Goal: Task Accomplishment & Management: Use online tool/utility

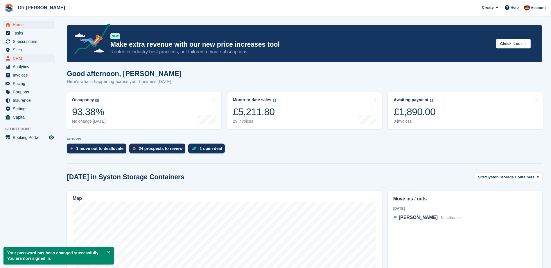
click at [15, 56] on span "CRM" at bounding box center [30, 58] width 35 height 8
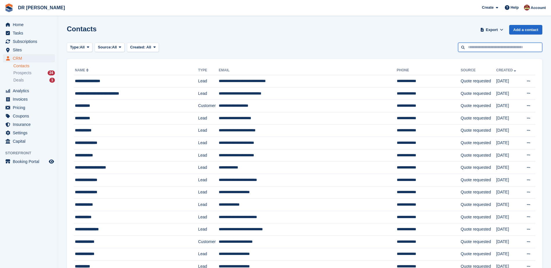
click at [494, 50] on input "text" at bounding box center [500, 48] width 84 height 10
type input "*"
click at [20, 50] on span "Sites" at bounding box center [30, 50] width 35 height 8
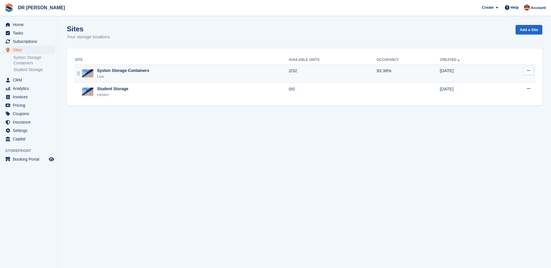
click at [114, 67] on td "Syston Storage Containers Live" at bounding box center [181, 74] width 215 height 18
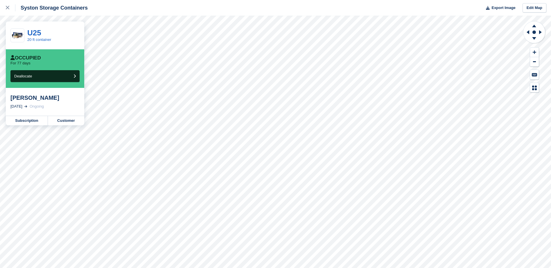
click at [33, 109] on div "15 Aug, 2025 Ongoing" at bounding box center [44, 107] width 69 height 6
click at [64, 120] on link "Customer" at bounding box center [66, 120] width 36 height 9
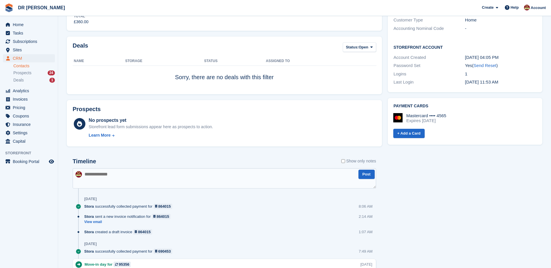
scroll to position [203, 0]
click at [118, 176] on textarea at bounding box center [225, 178] width 304 height 20
type textarea "**********"
click at [366, 176] on button "Post" at bounding box center [367, 175] width 16 height 10
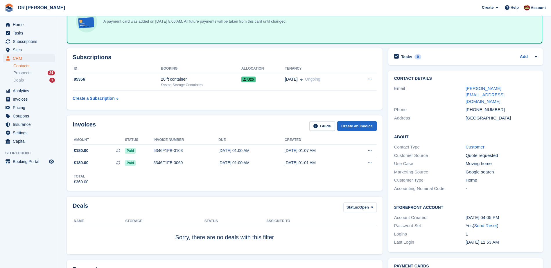
scroll to position [0, 0]
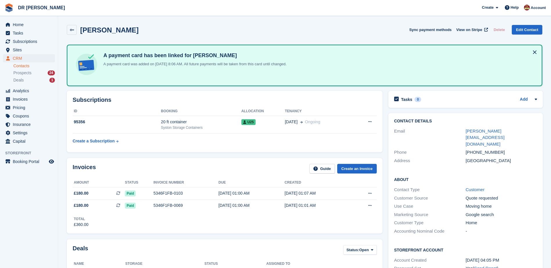
click at [205, 114] on th "Booking" at bounding box center [201, 111] width 80 height 9
click at [20, 53] on span "Sites" at bounding box center [30, 50] width 35 height 8
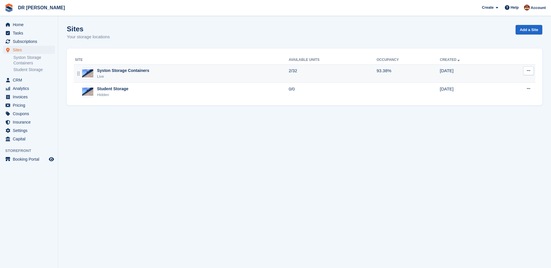
click at [122, 76] on div "Live" at bounding box center [123, 77] width 52 height 6
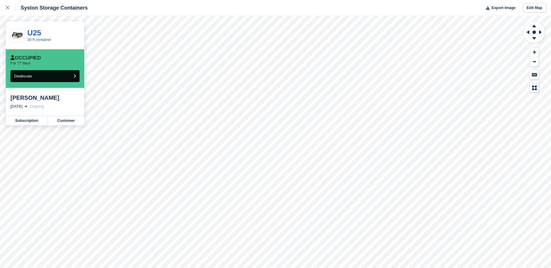
click at [75, 77] on icon "submit" at bounding box center [75, 76] width 2 height 4
